Goal: Transaction & Acquisition: Purchase product/service

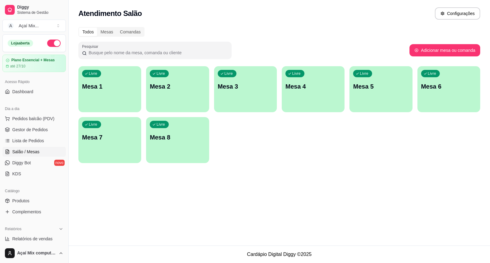
click at [96, 90] on div "Livre Mesa 1" at bounding box center [109, 85] width 63 height 39
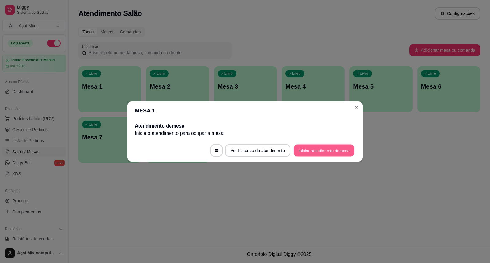
click at [325, 147] on button "Iniciar atendimento de mesa" at bounding box center [324, 151] width 61 height 12
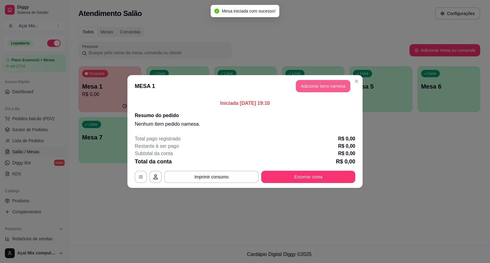
click at [329, 81] on button "Adicionar itens na mesa" at bounding box center [323, 86] width 55 height 12
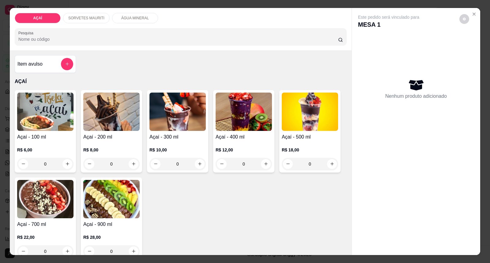
click at [108, 139] on h4 "Açaí - 200 ml" at bounding box center [111, 136] width 56 height 7
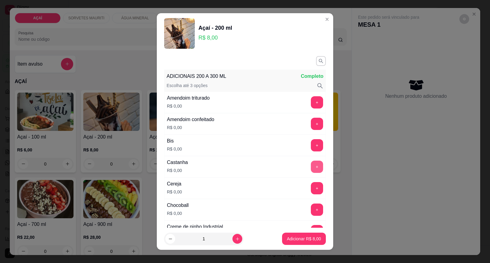
click at [311, 167] on button "+" at bounding box center [317, 167] width 12 height 12
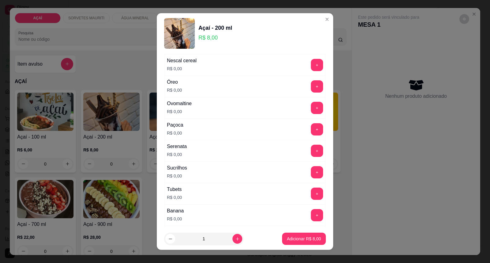
scroll to position [715, 0]
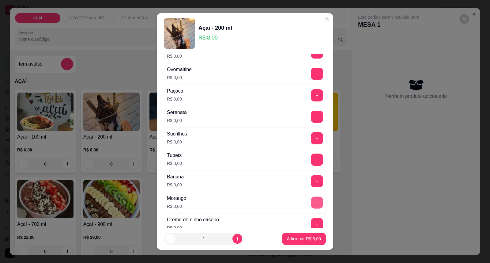
click at [311, 204] on button "+" at bounding box center [317, 203] width 12 height 12
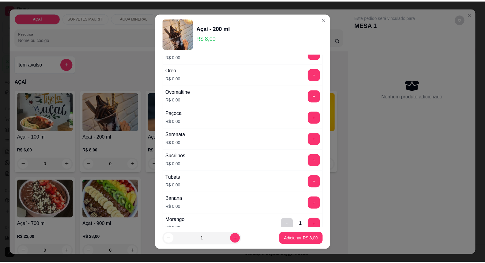
scroll to position [681, 0]
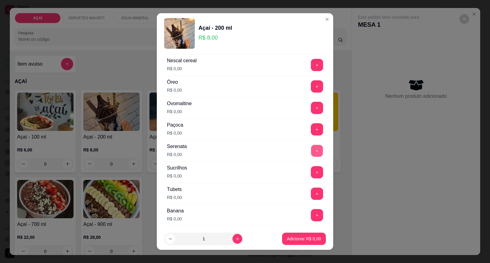
click at [311, 154] on button "+" at bounding box center [317, 151] width 12 height 12
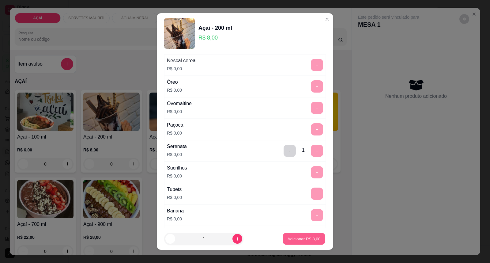
click at [290, 237] on p "Adicionar R$ 8,00" at bounding box center [303, 239] width 33 height 6
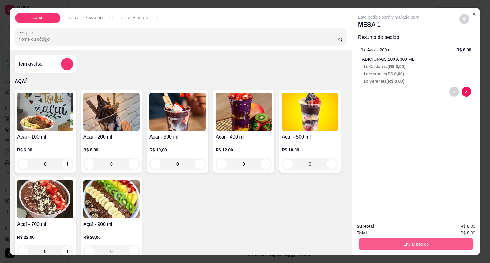
click at [404, 247] on button "Enviar pedido" at bounding box center [416, 244] width 115 height 12
click at [452, 228] on button "Enviar pedido" at bounding box center [460, 228] width 34 height 11
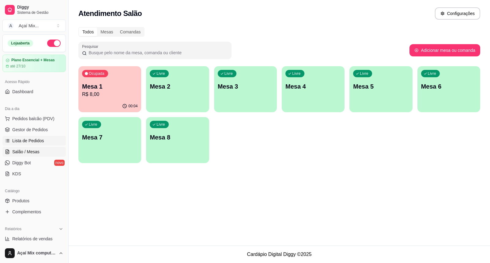
click at [37, 141] on span "Lista de Pedidos" at bounding box center [28, 141] width 32 height 6
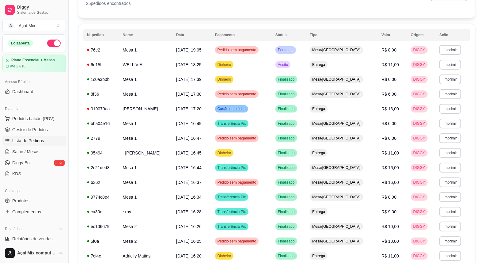
scroll to position [34, 0]
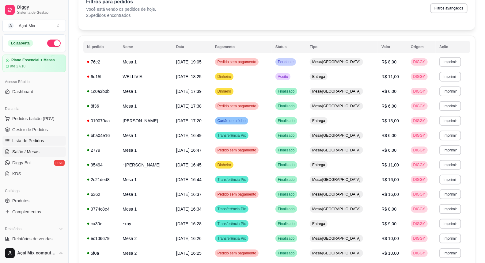
click at [34, 148] on link "Salão / Mesas" at bounding box center [33, 152] width 63 height 10
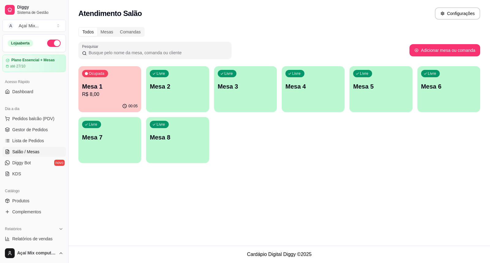
click at [107, 95] on p "R$ 8,00" at bounding box center [109, 94] width 55 height 7
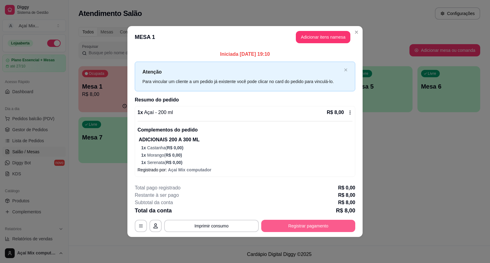
click at [325, 228] on button "Registrar pagamento" at bounding box center [308, 226] width 94 height 12
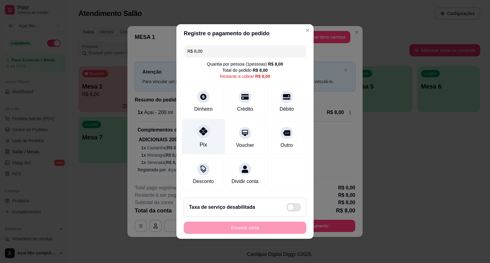
click at [202, 143] on div "Pix" at bounding box center [203, 145] width 7 height 8
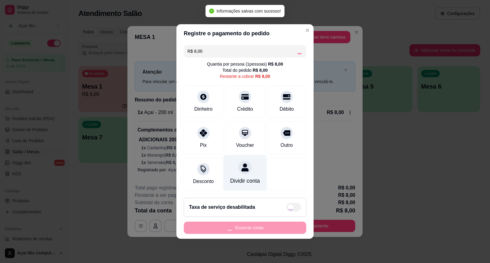
type input "R$ 0,00"
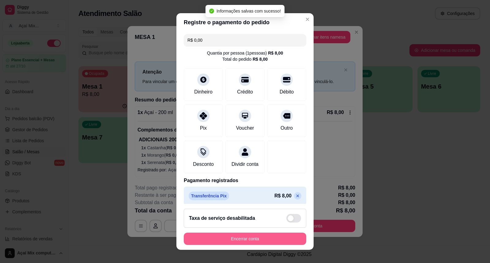
click at [244, 238] on button "Encerrar conta" at bounding box center [245, 239] width 123 height 12
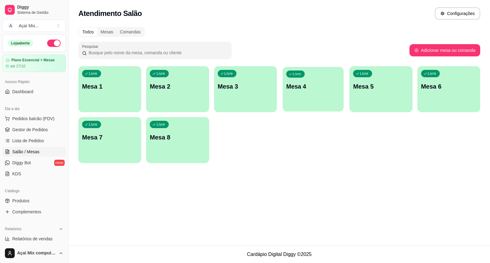
click at [321, 105] on button "Livre Mesa 4" at bounding box center [313, 89] width 61 height 45
drag, startPoint x: 336, startPoint y: 258, endPoint x: 372, endPoint y: 237, distance: 41.6
click at [362, 247] on footer "Cardápio Digital Diggy © 2025" at bounding box center [280, 253] width 422 height 17
